Goal: Task Accomplishment & Management: Use online tool/utility

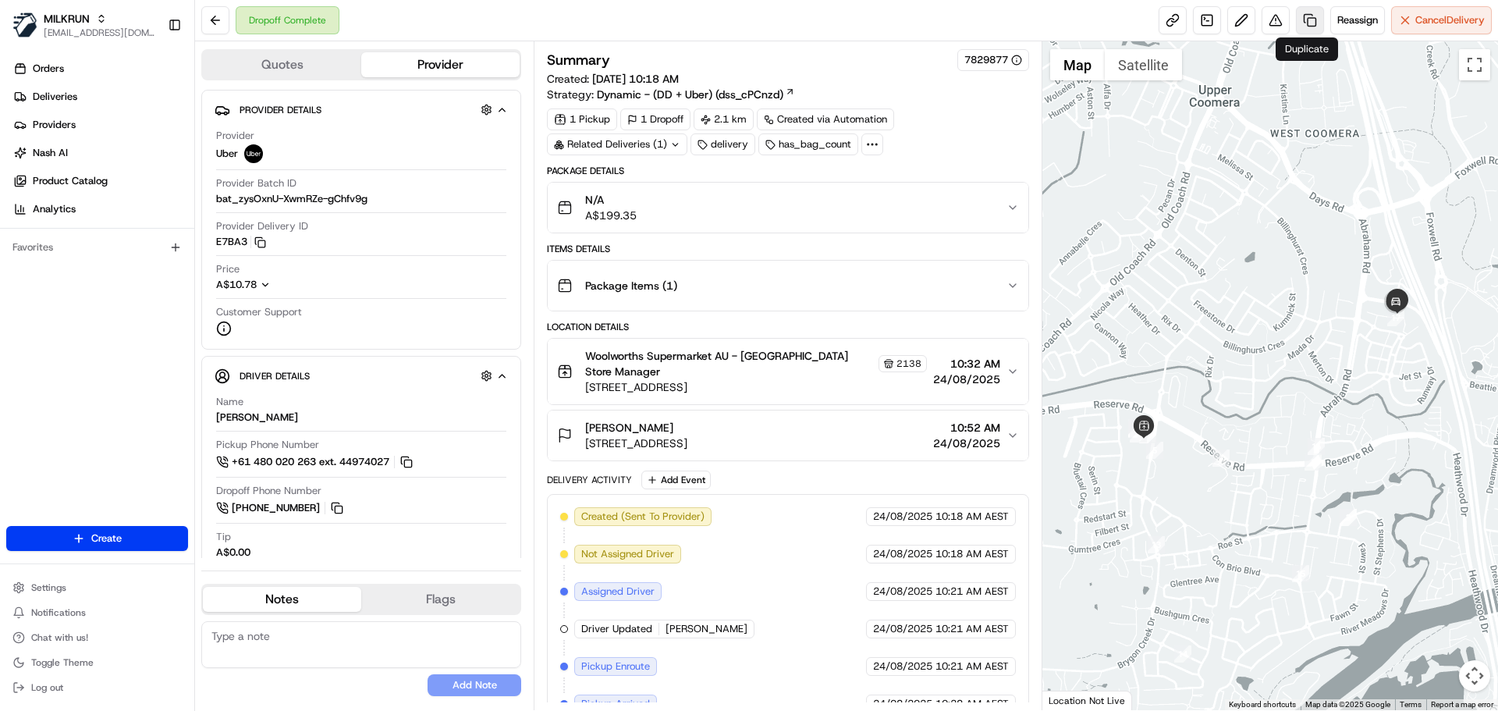
click at [1310, 23] on link at bounding box center [1310, 20] width 28 height 28
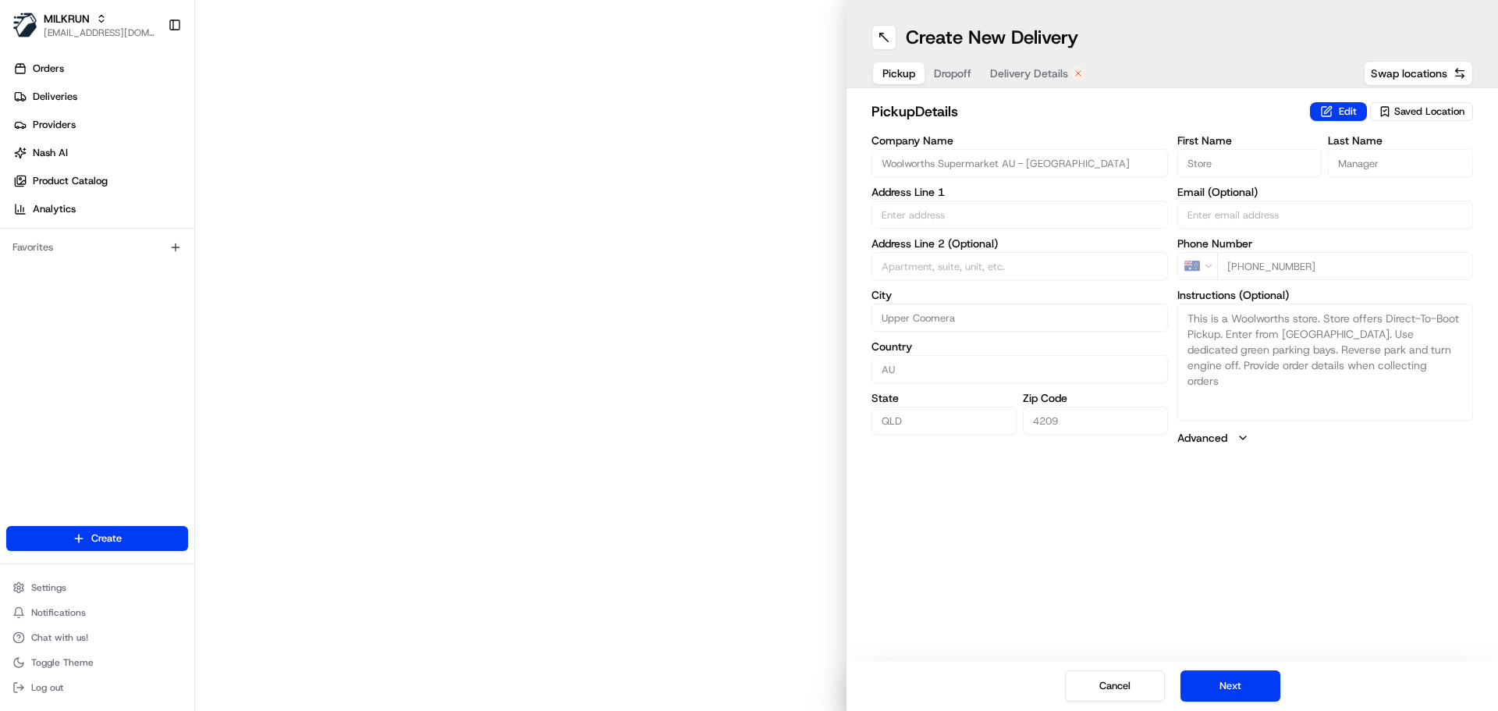
type input "[STREET_ADDRESS]"
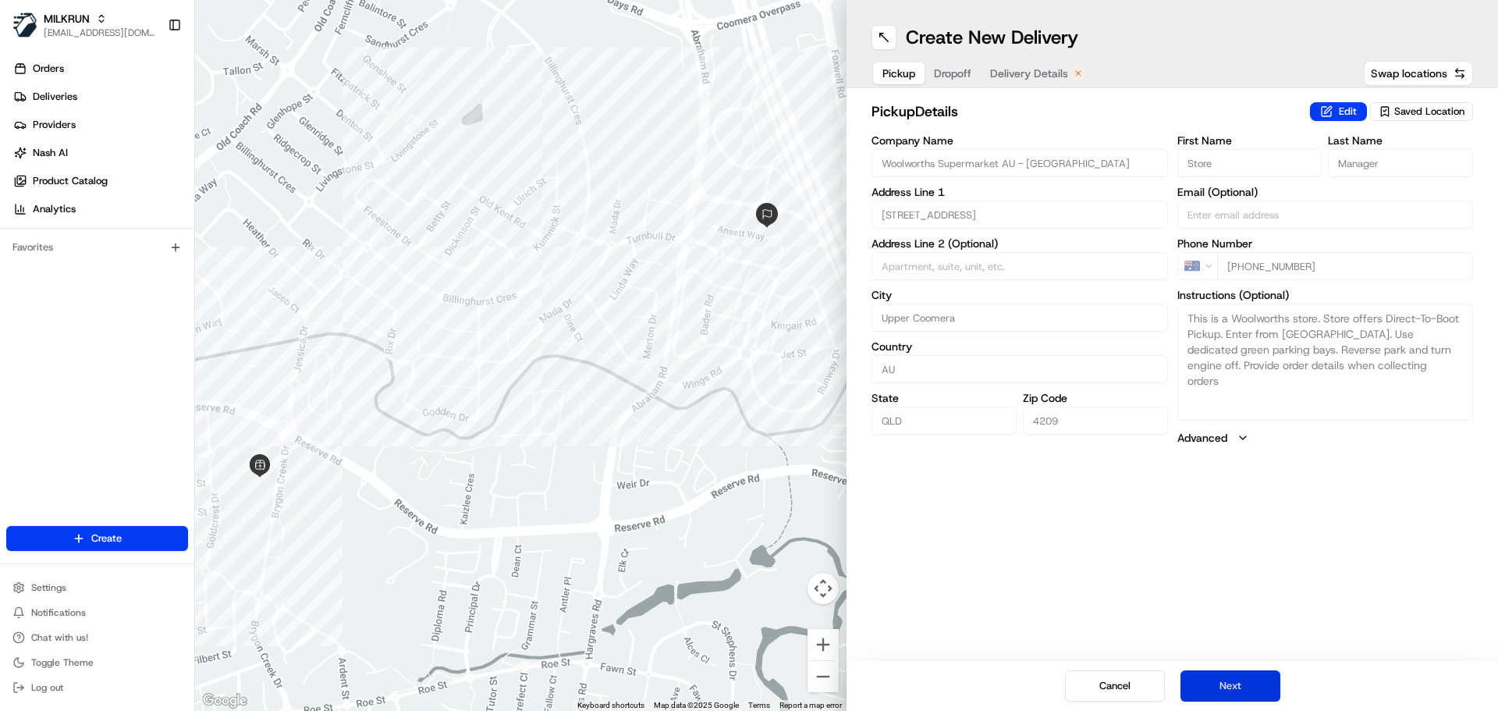
click at [1230, 691] on button "Next" at bounding box center [1230, 685] width 100 height 31
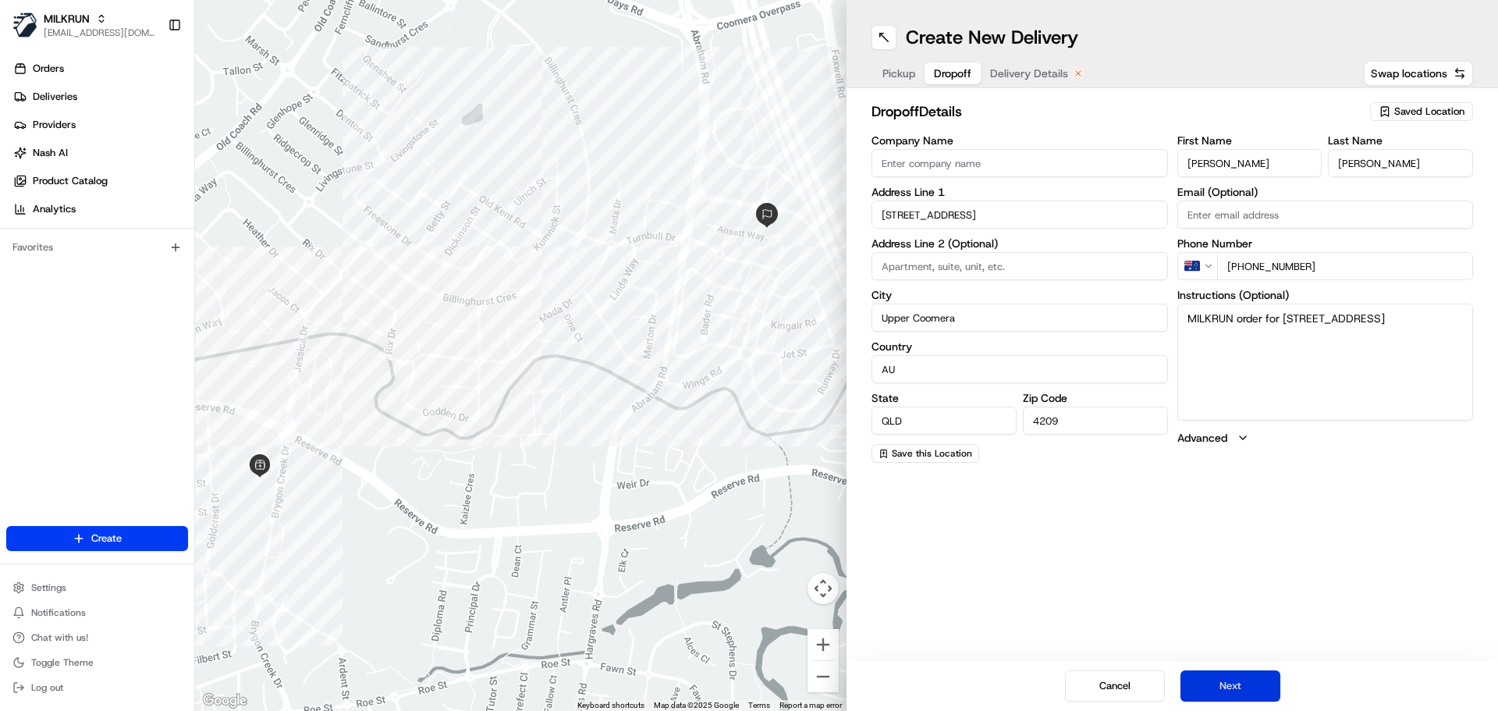
click at [1230, 683] on button "Next" at bounding box center [1230, 685] width 100 height 31
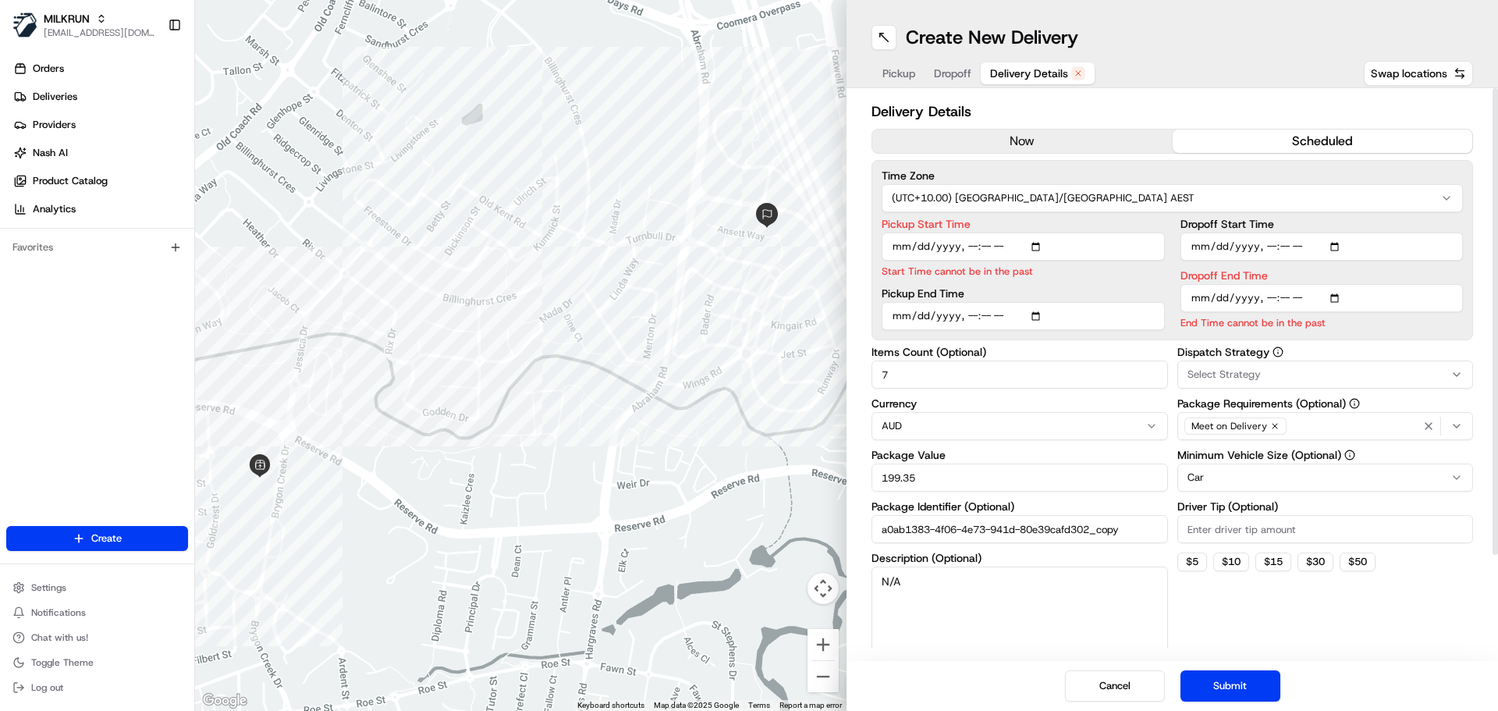
click at [1035, 143] on button "now" at bounding box center [1022, 141] width 300 height 23
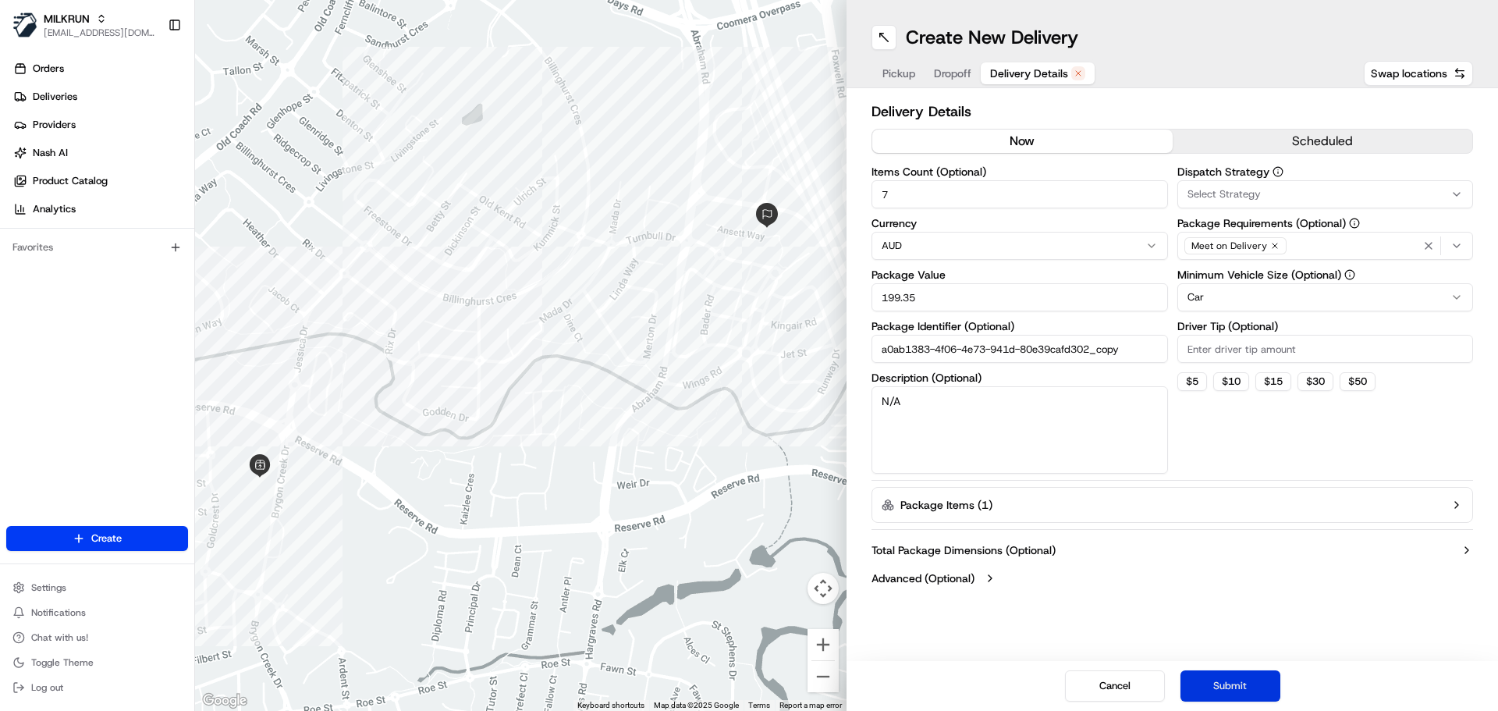
click at [1235, 687] on button "Submit" at bounding box center [1230, 685] width 100 height 31
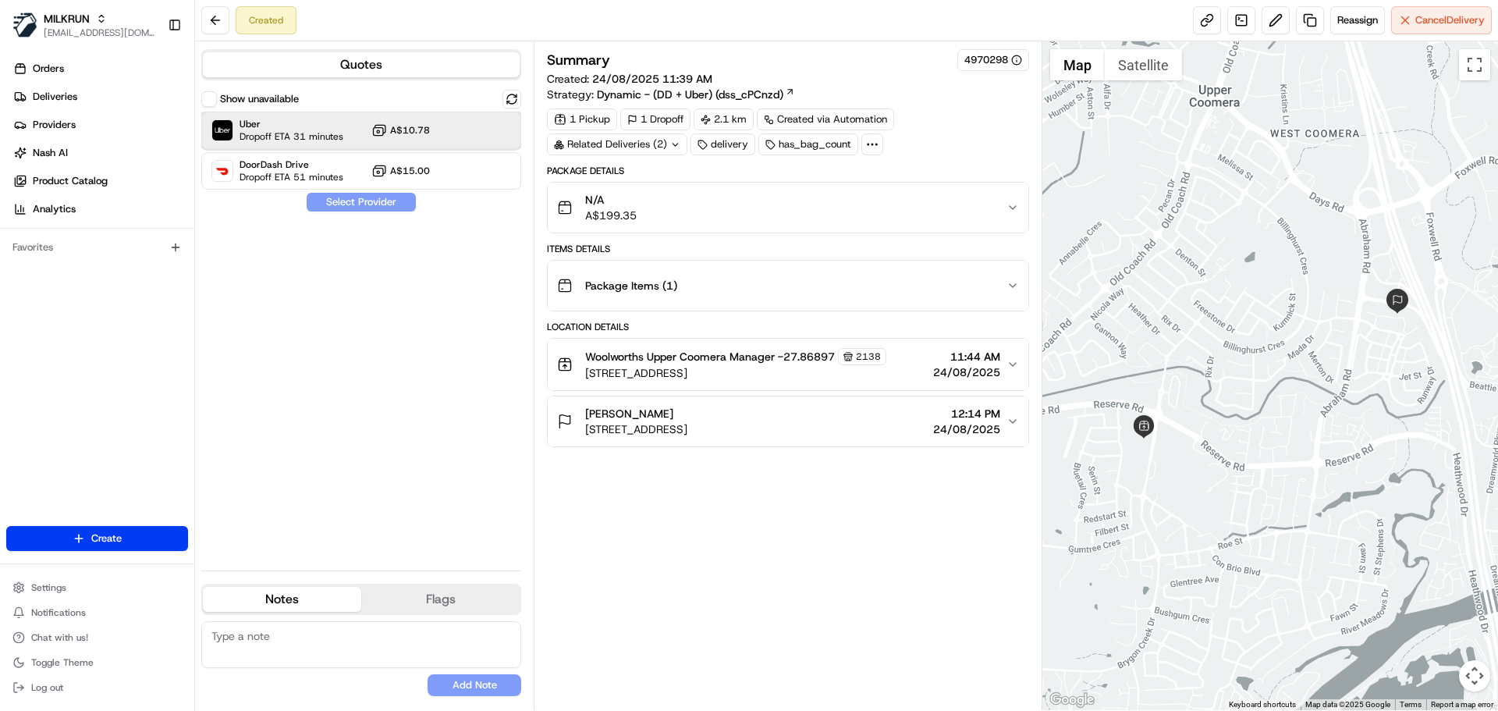
click at [261, 116] on div "Uber Dropoff ETA 31 minutes A$10.78" at bounding box center [361, 130] width 320 height 37
click at [365, 208] on button "Assign Provider" at bounding box center [361, 202] width 111 height 19
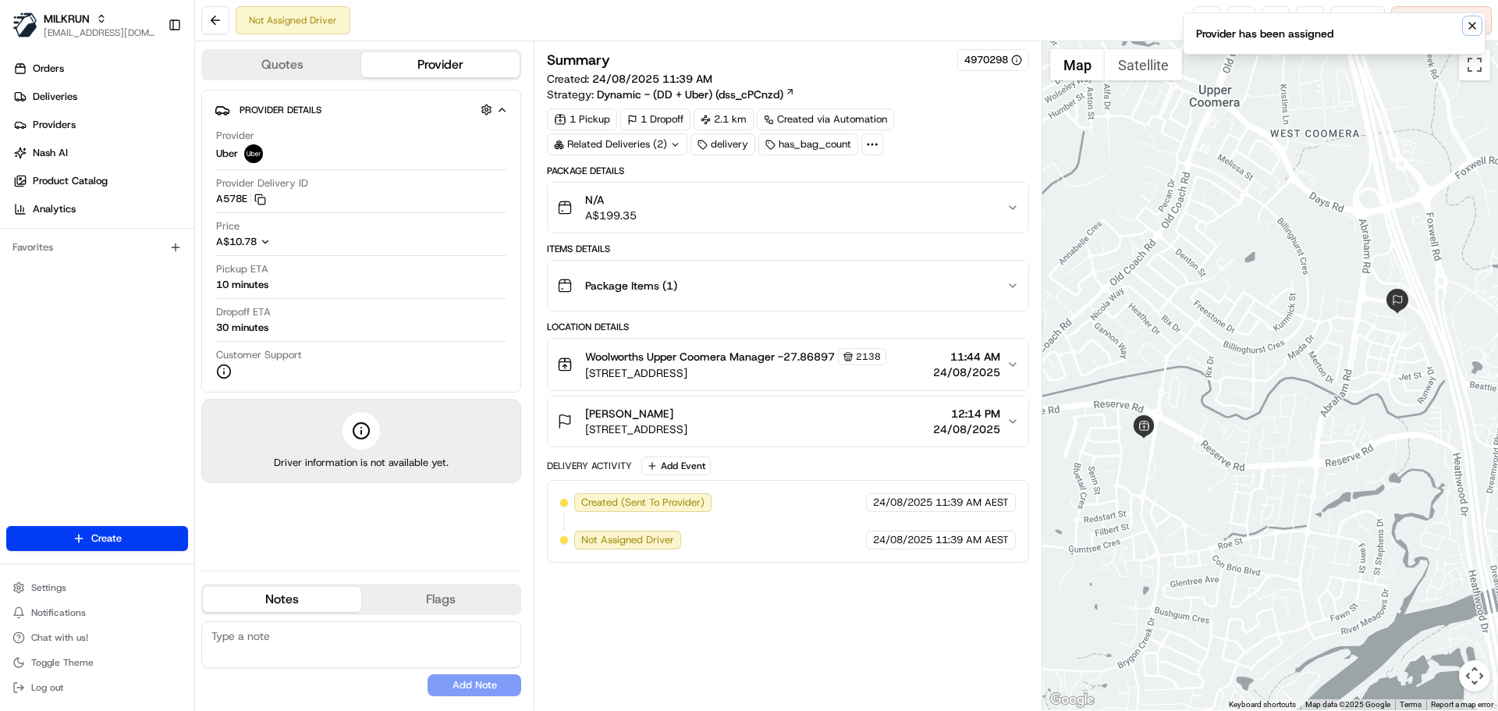
click at [1477, 24] on icon "Notifications (F8)" at bounding box center [1472, 26] width 12 height 12
click at [1203, 18] on link at bounding box center [1207, 20] width 28 height 28
